Goal: Entertainment & Leisure: Consume media (video, audio)

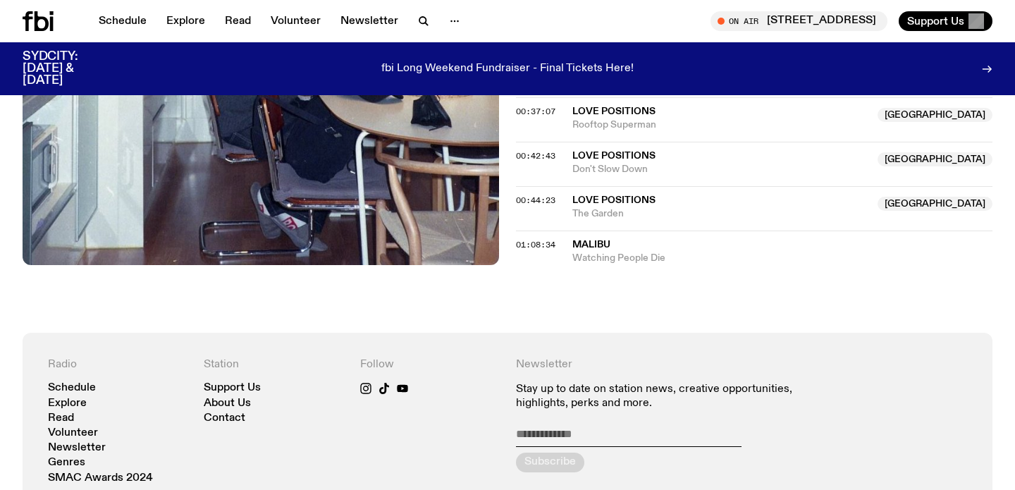
scroll to position [908, 0]
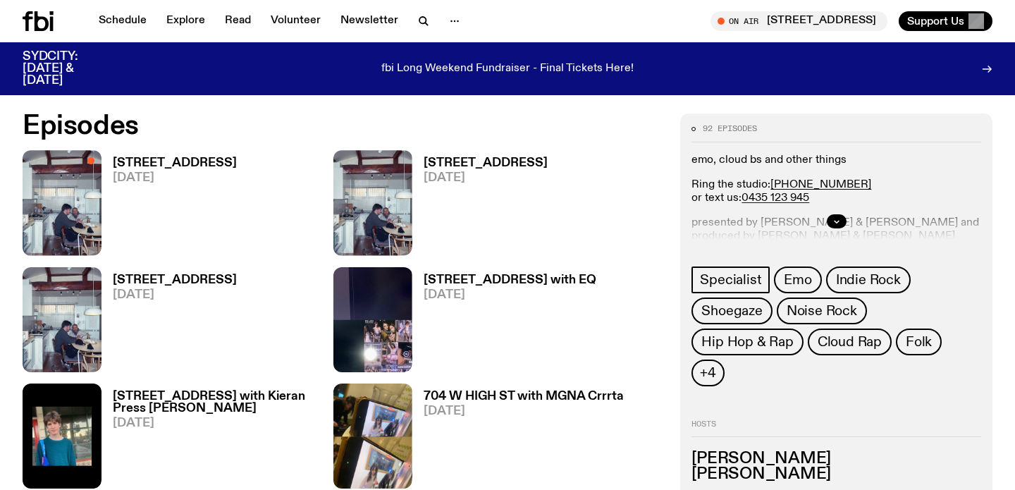
scroll to position [684, 0]
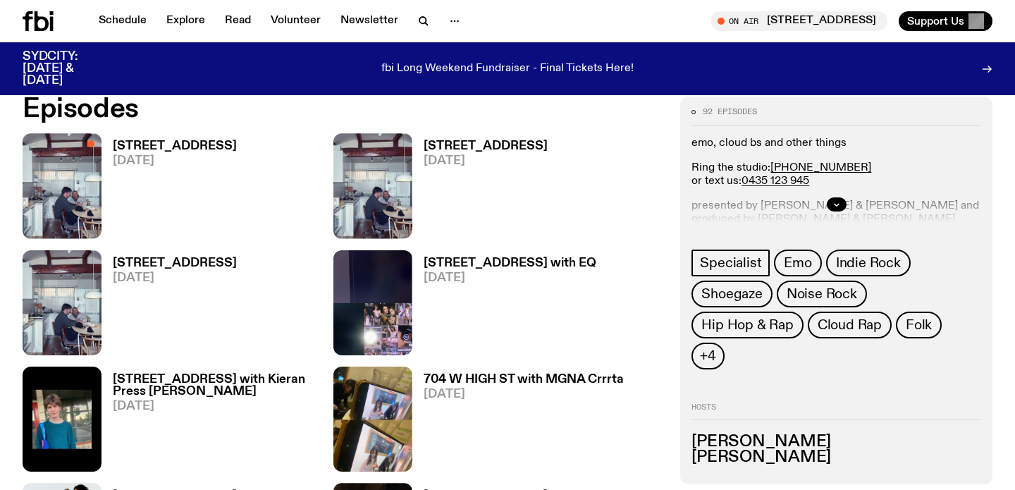
click at [141, 147] on h3 "[STREET_ADDRESS]" at bounding box center [175, 146] width 124 height 12
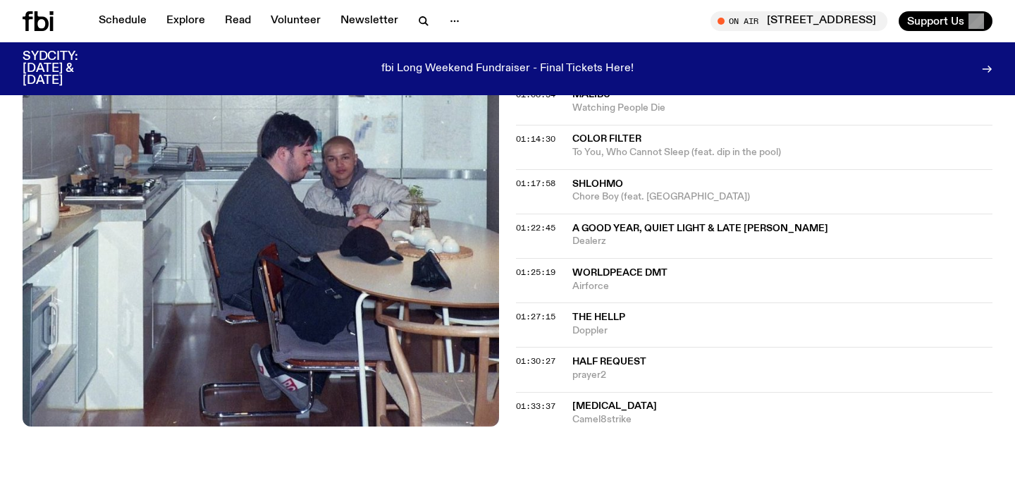
scroll to position [1082, 0]
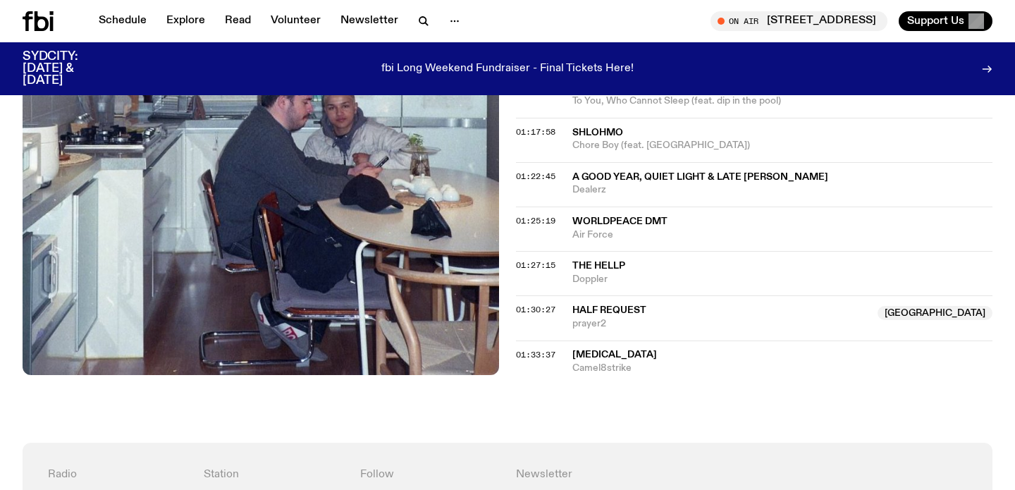
scroll to position [1152, 0]
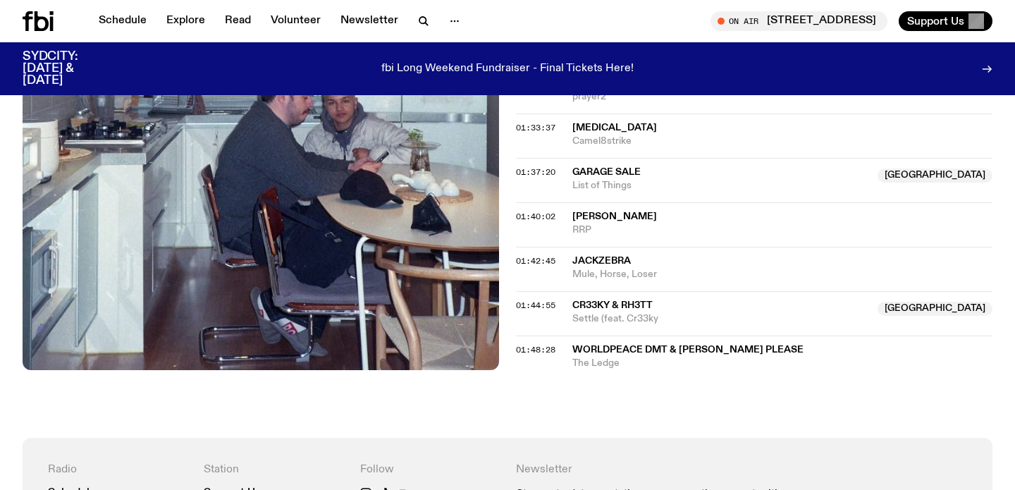
scroll to position [1362, 0]
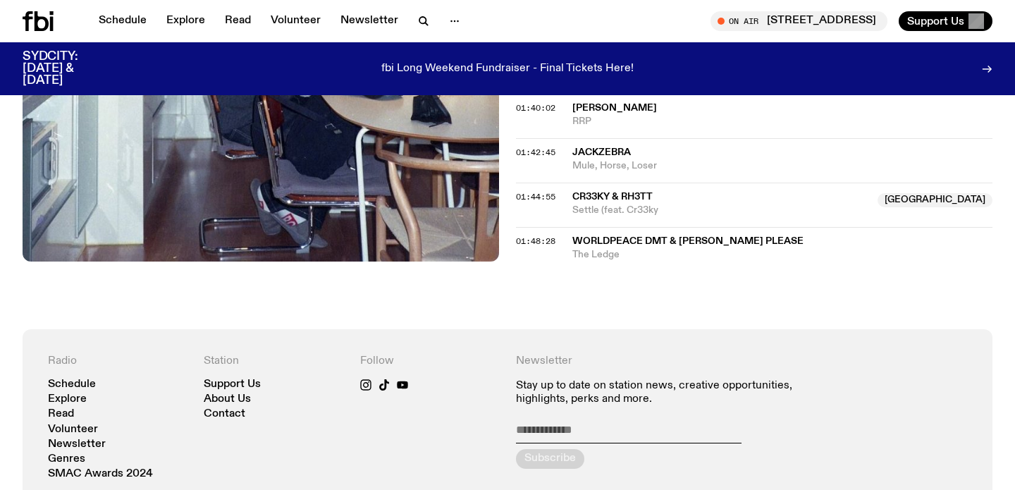
scroll to position [1467, 0]
